Goal: Transaction & Acquisition: Purchase product/service

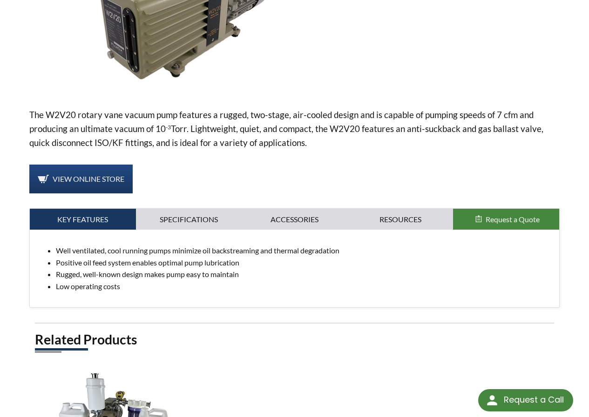
scroll to position [233, 0]
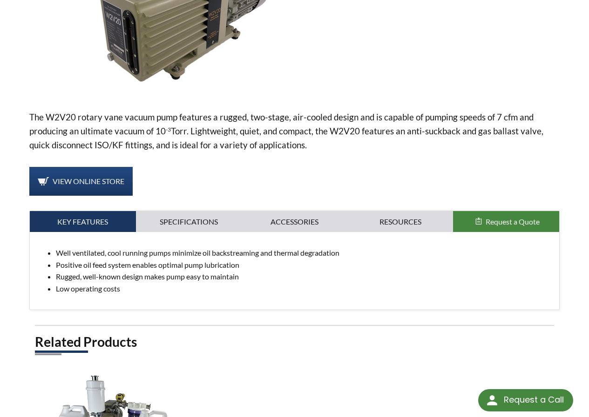
click at [512, 217] on span "Request a Quote" at bounding box center [512, 221] width 54 height 9
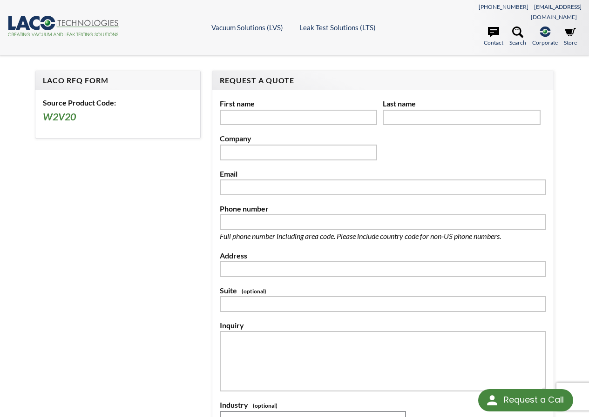
select select "Widget de idiomas del Traductor"
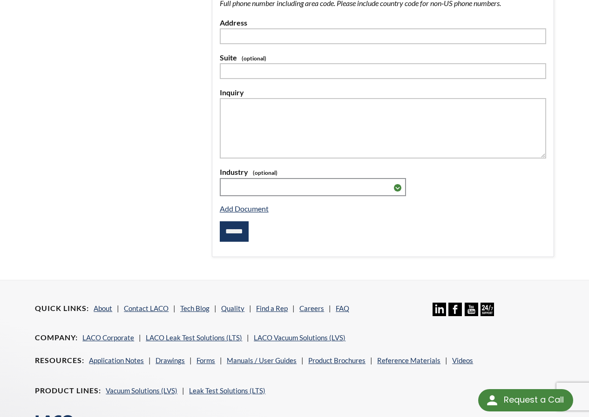
scroll to position [115, 0]
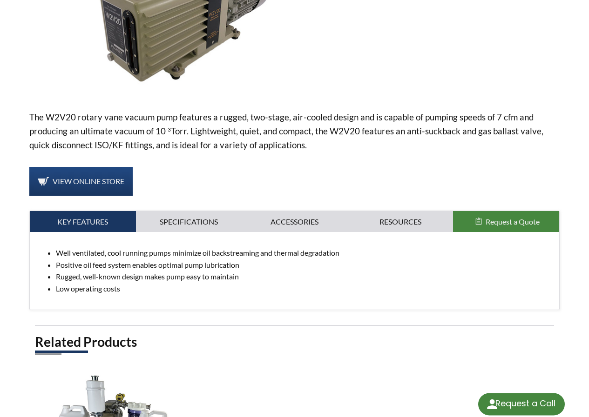
select select "Widget de idiomas del Traductor"
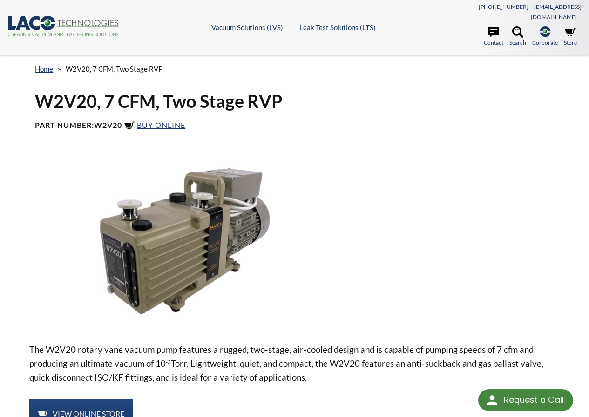
click at [165, 261] on img at bounding box center [184, 241] width 310 height 174
select select "Widget de idiomas del Traductor"
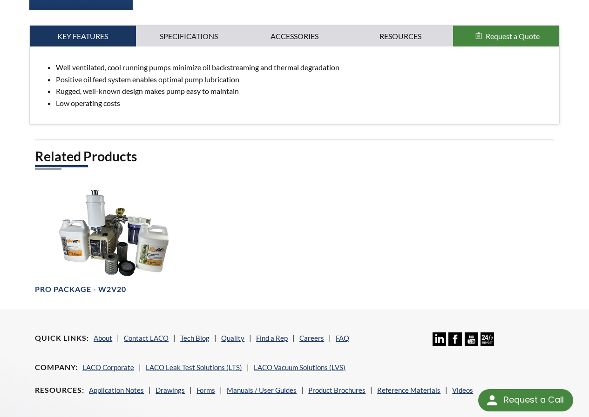
scroll to position [419, 0]
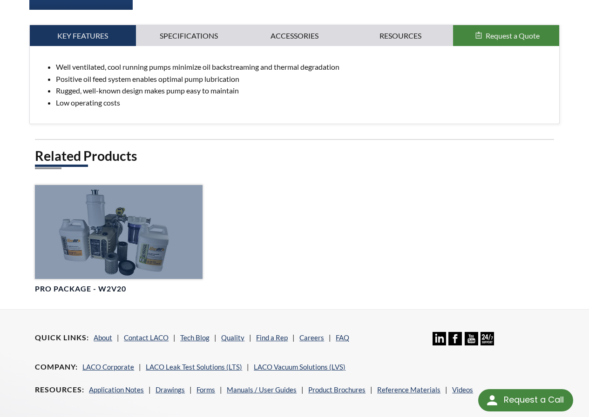
click at [101, 236] on div at bounding box center [118, 232] width 167 height 94
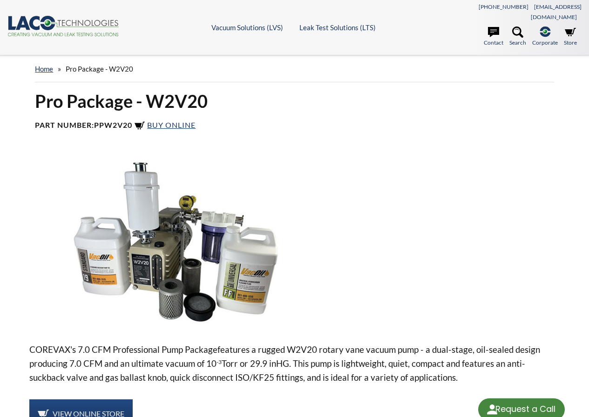
select select "Widget de idiomas del Traductor"
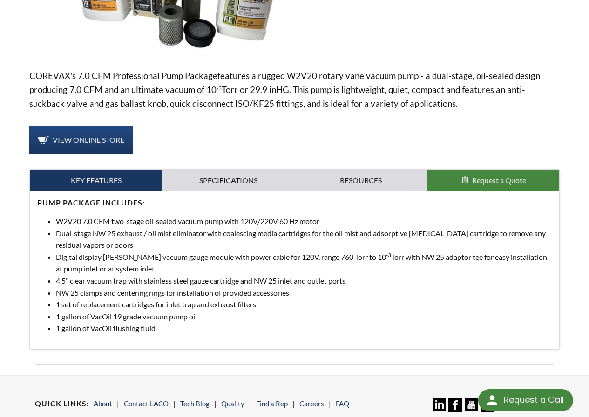
scroll to position [279, 0]
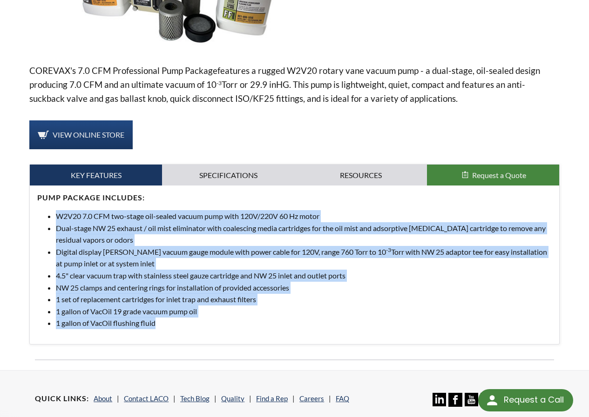
drag, startPoint x: 46, startPoint y: 204, endPoint x: 171, endPoint y: 323, distance: 172.5
click at [170, 325] on div "PUMP PACKAGE INCLUDES: W2V20 7.0 CFM two-stage oil-sealed vacuum pump with 120V…" at bounding box center [294, 265] width 529 height 159
copy ul "W2V20 7.0 CFM two-stage oil-sealed vacuum pump with 120V/220V 60 Hz motor Dual-…"
click at [317, 254] on li "Digital display Pirani vacuum gauge module with power cable for 120V, range 760…" at bounding box center [304, 258] width 496 height 24
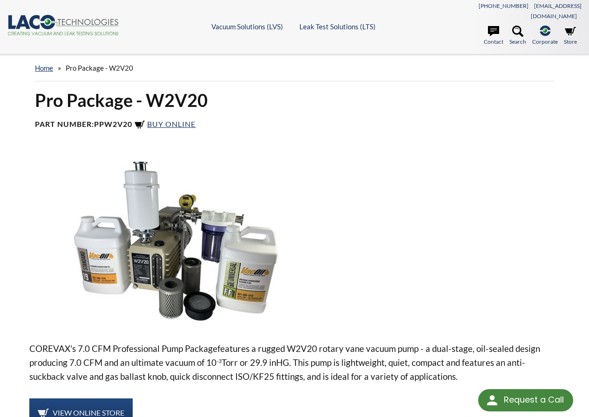
scroll to position [0, 0]
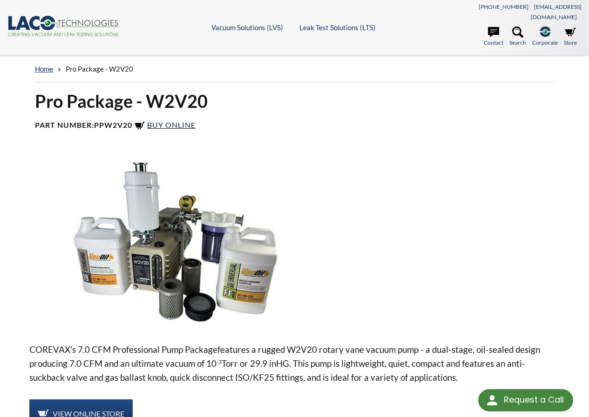
click at [180, 121] on span "Buy Online" at bounding box center [171, 125] width 48 height 9
